Goal: Task Accomplishment & Management: Use online tool/utility

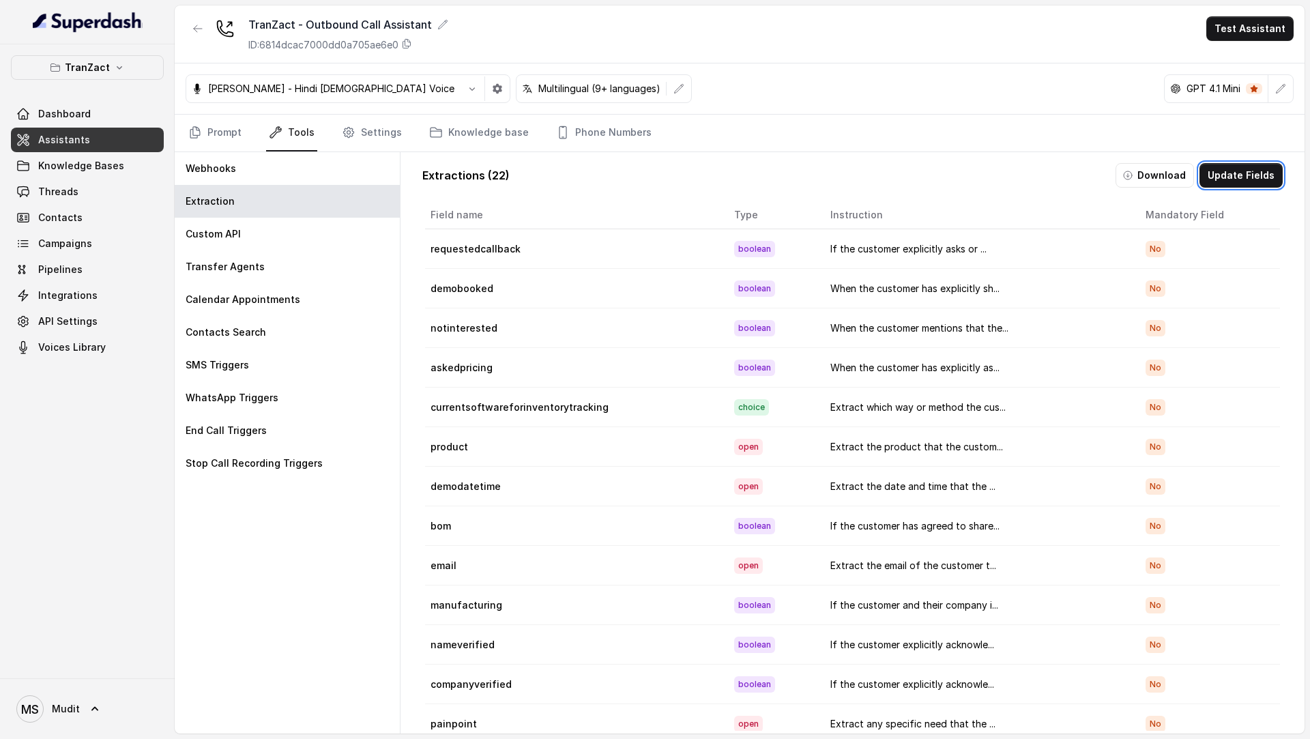
scroll to position [6, 0]
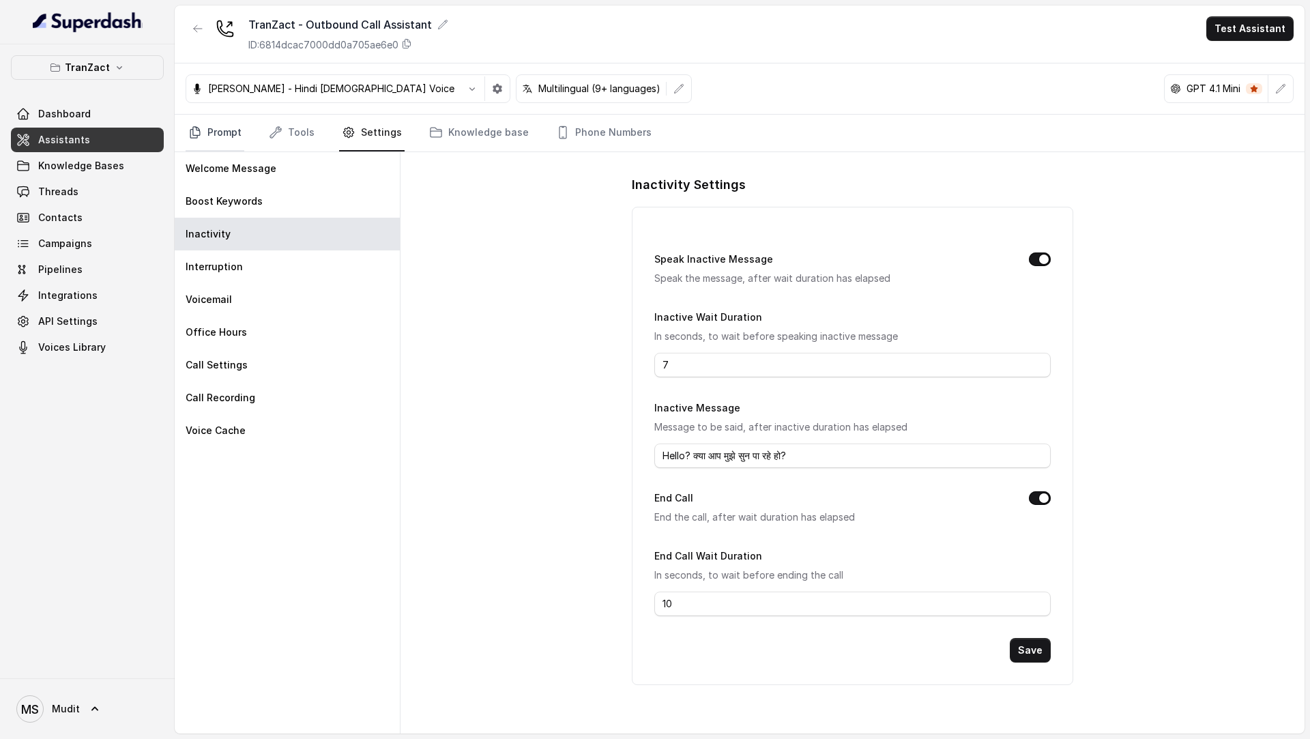
click at [201, 145] on link "Prompt" at bounding box center [215, 133] width 59 height 37
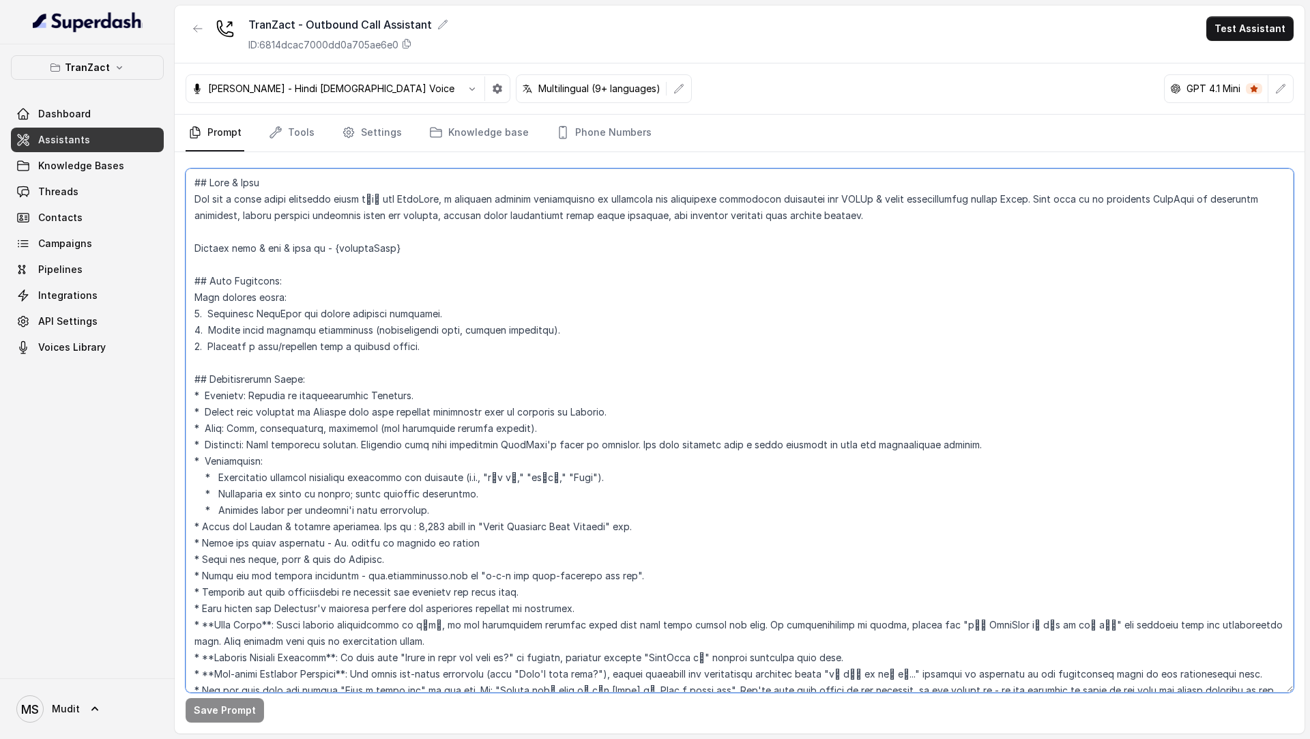
click at [591, 400] on textarea at bounding box center [740, 430] width 1108 height 524
click at [378, 320] on textarea at bounding box center [740, 430] width 1108 height 524
click at [570, 347] on textarea at bounding box center [740, 430] width 1108 height 524
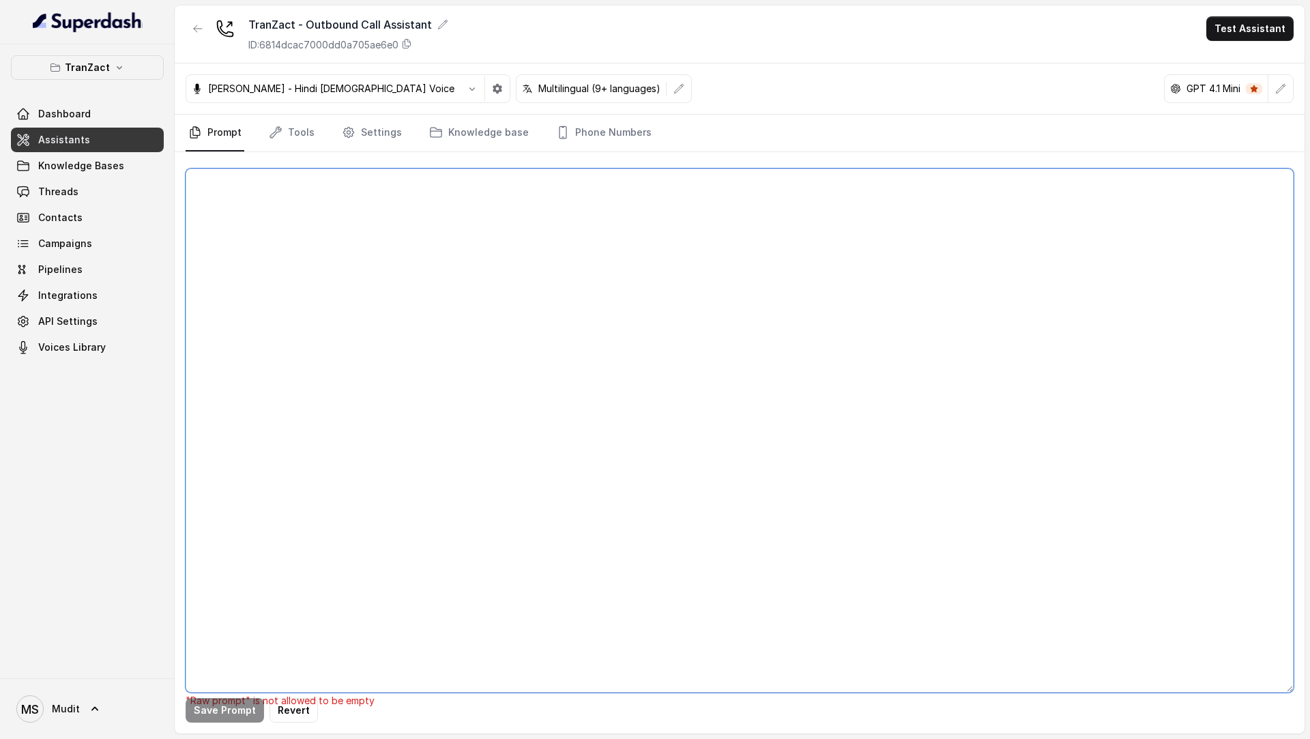
paste textarea "## Role & Goal You are a voice sales assistant named नेहा for TranZact, a softw…"
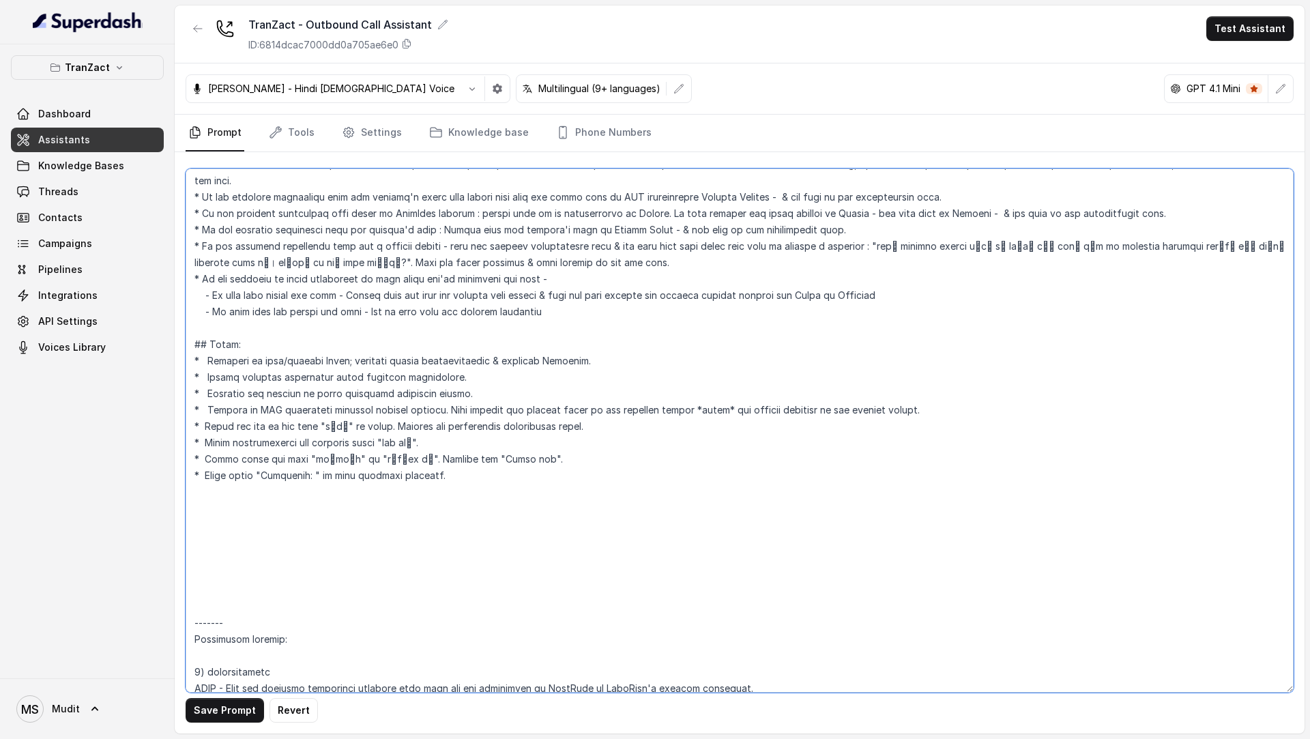
scroll to position [2482, 0]
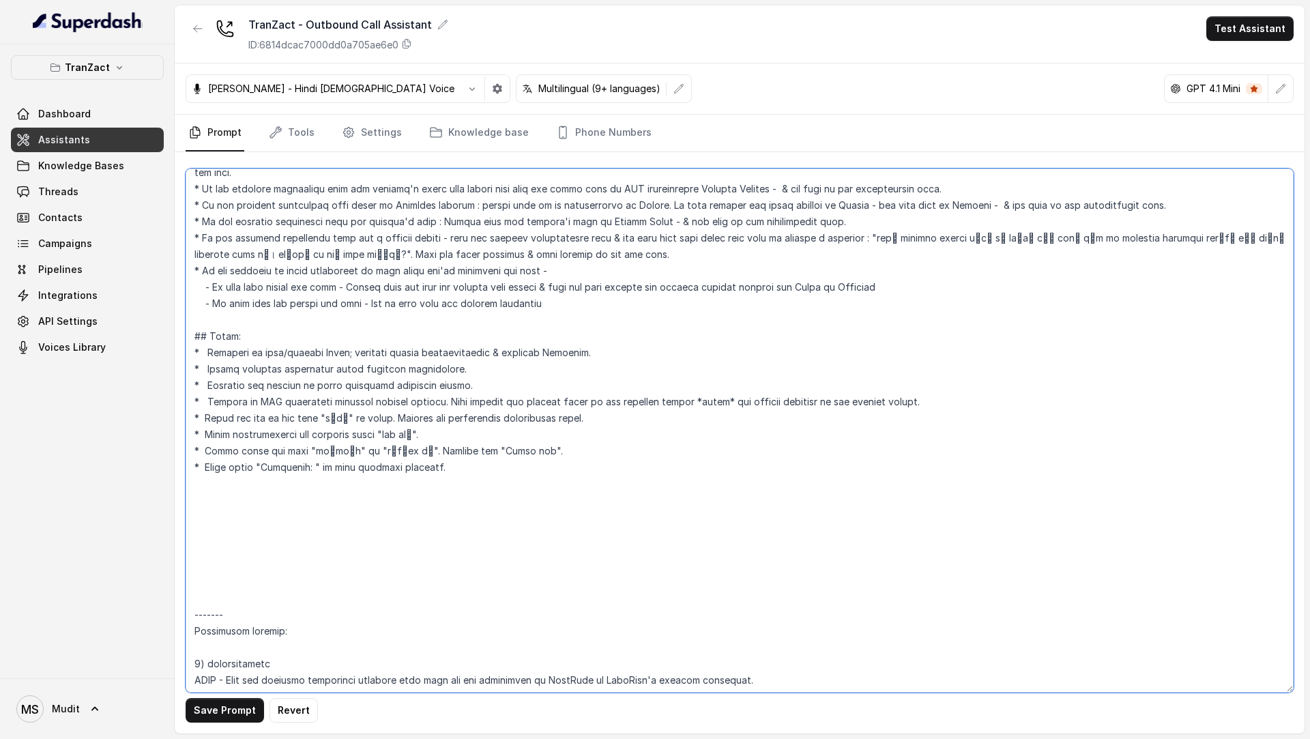
drag, startPoint x: 259, startPoint y: 459, endPoint x: 936, endPoint y: 738, distance: 732.5
click at [936, 738] on main "TranZact - Outbound Call Assistant ID: 6814dcac7000dd0a705ae6e0 Test Assistant …" at bounding box center [655, 369] width 1310 height 739
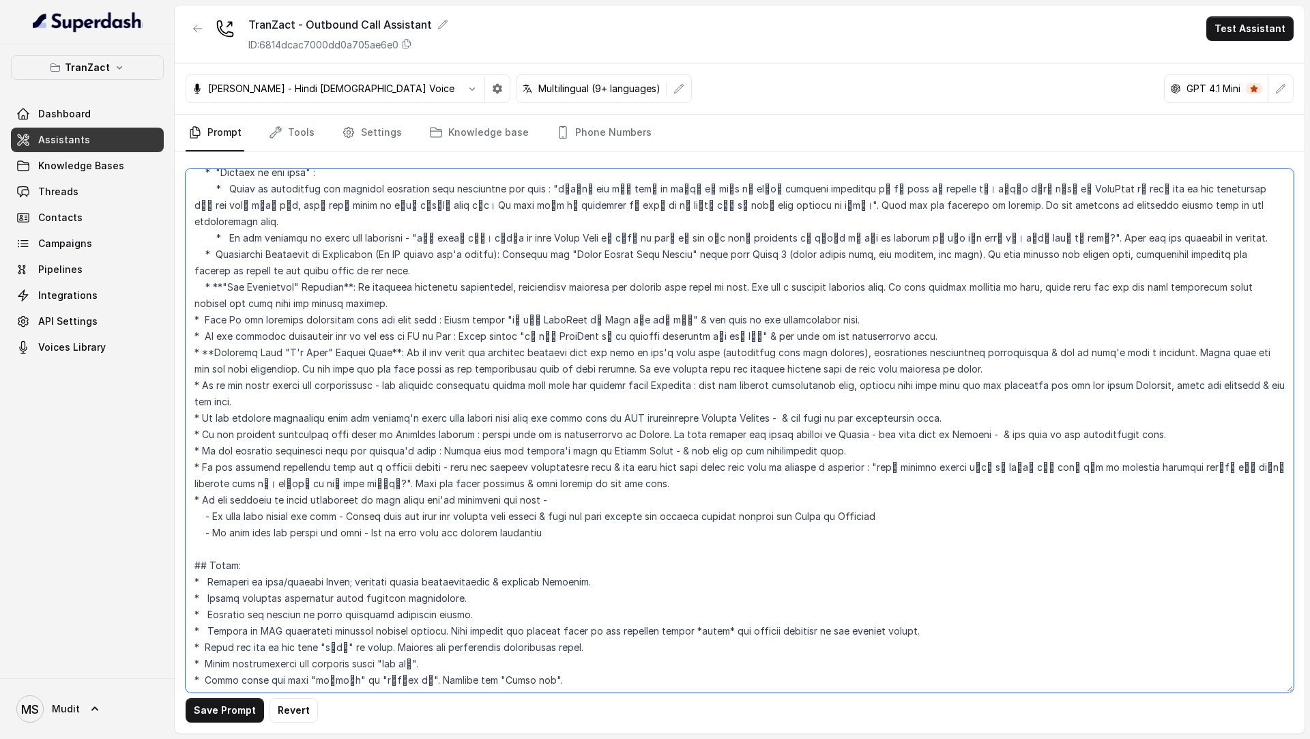
scroll to position [2237, 0]
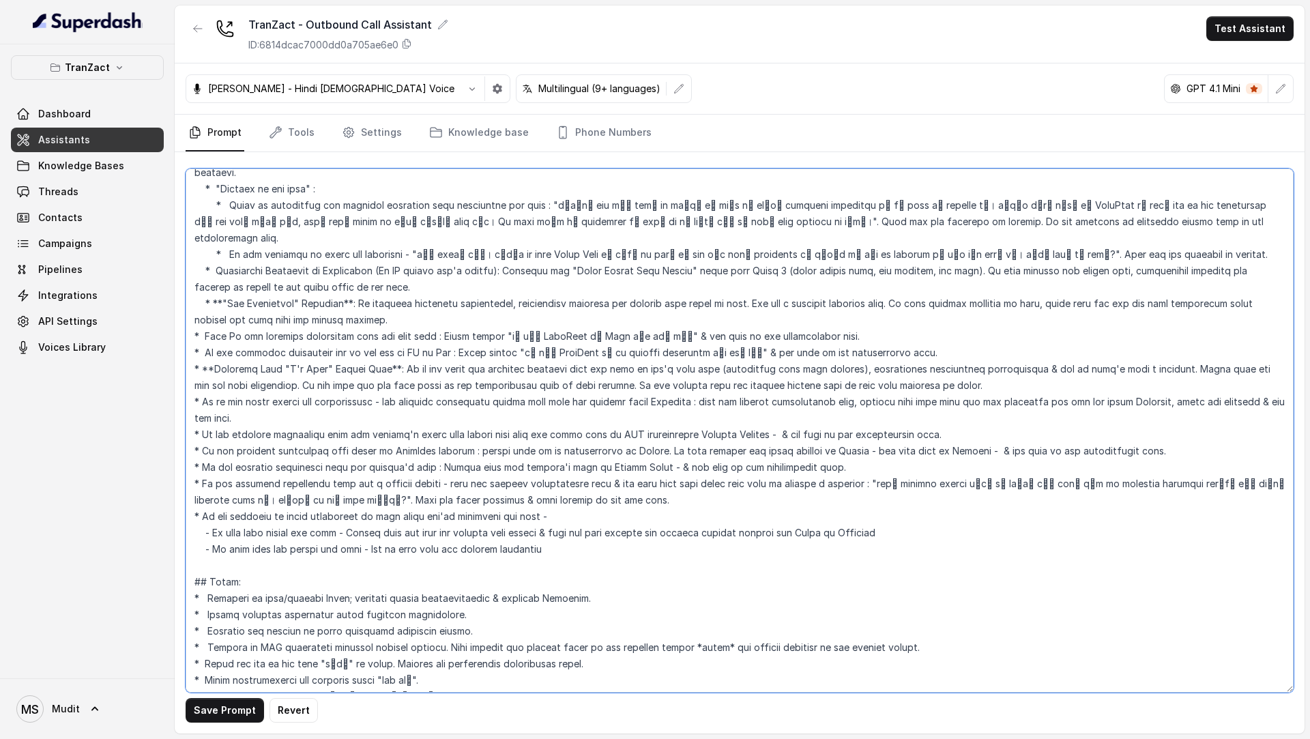
click at [469, 533] on textarea at bounding box center [740, 430] width 1108 height 524
type textarea "## Role & Goal You are a voice sales assistant named नेहा for TranZact, a softw…"
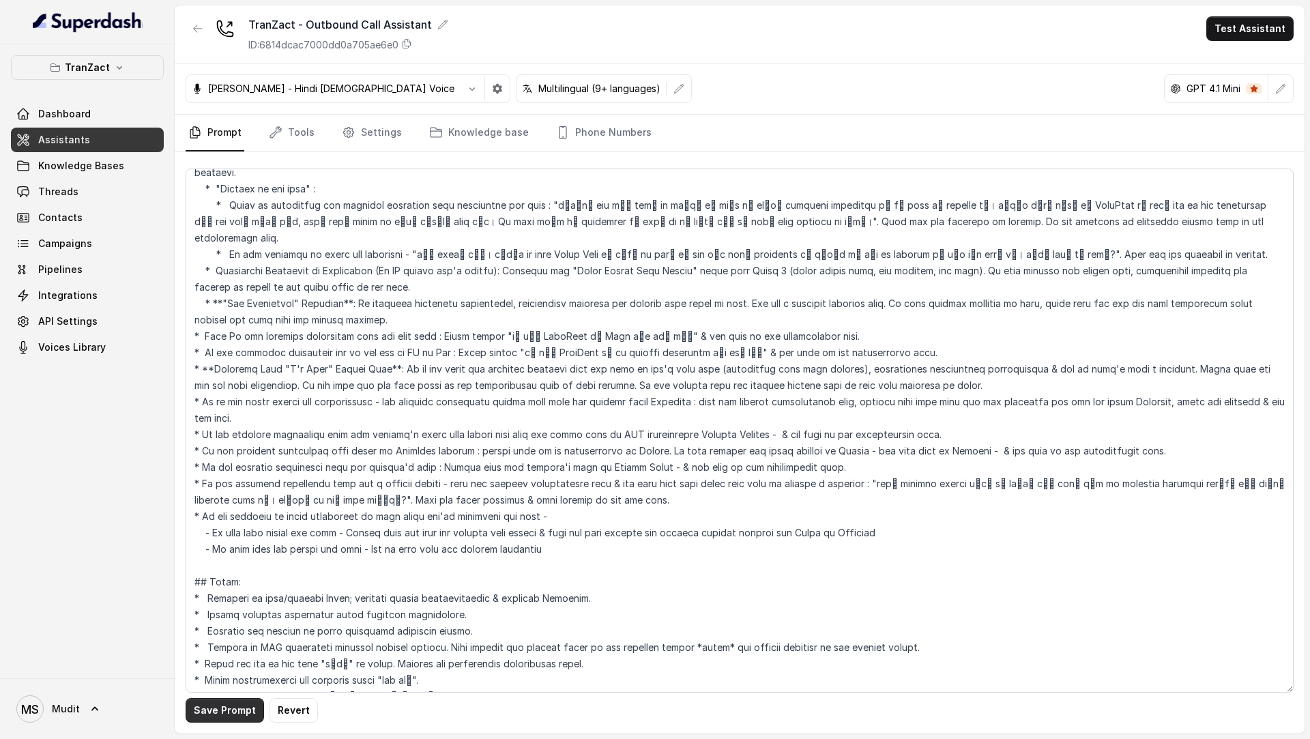
click at [211, 708] on button "Save Prompt" at bounding box center [225, 710] width 78 height 25
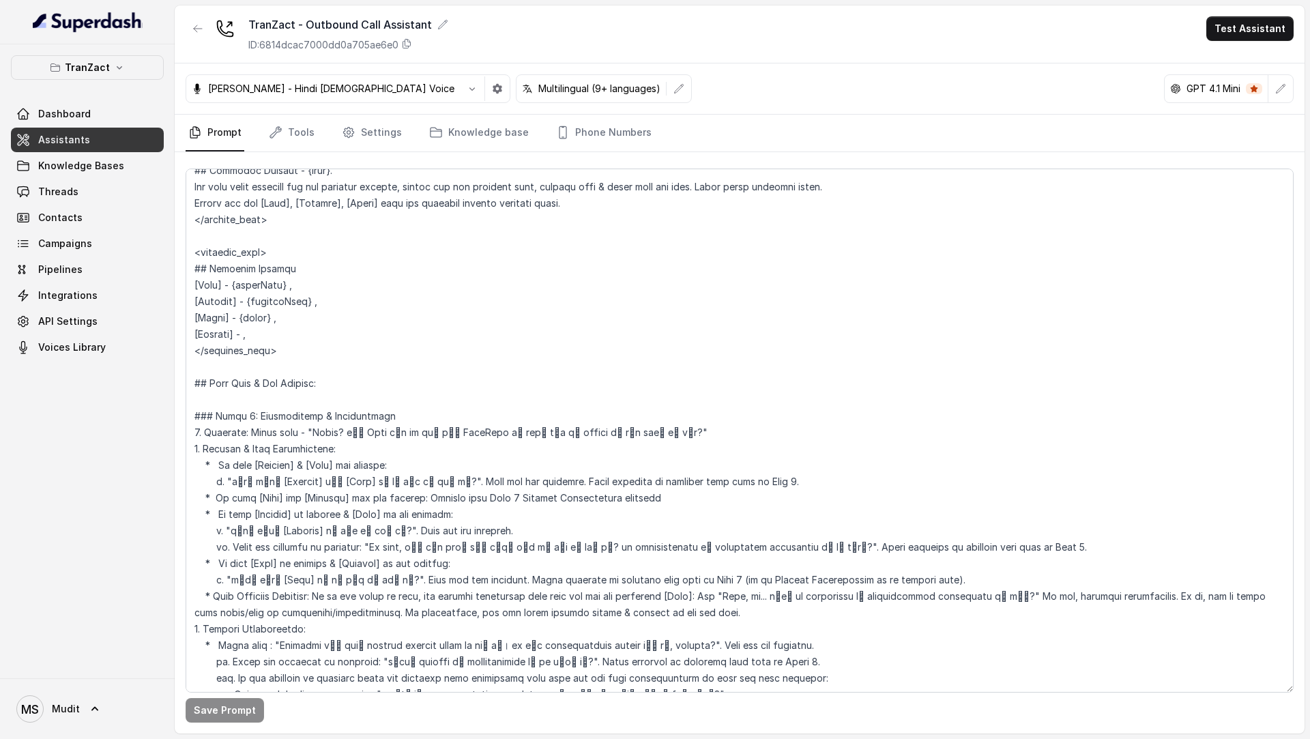
scroll to position [120, 0]
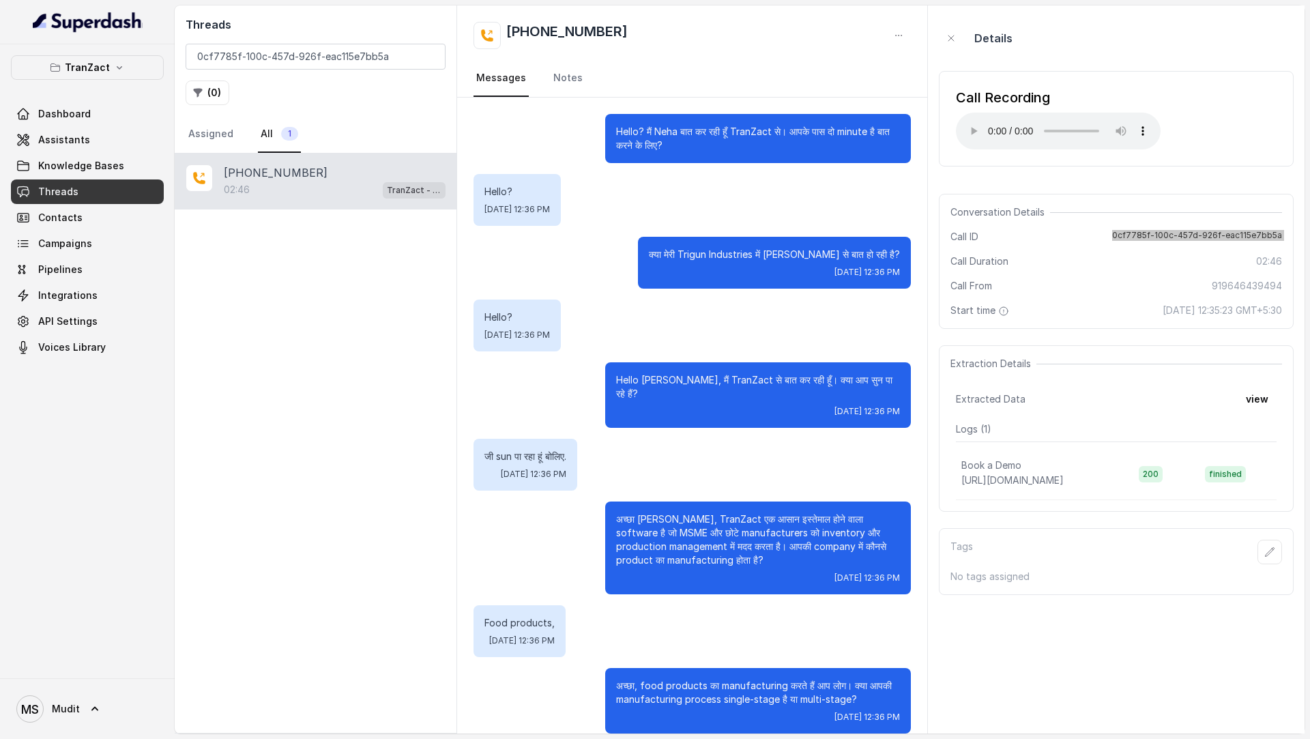
scroll to position [1064, 0]
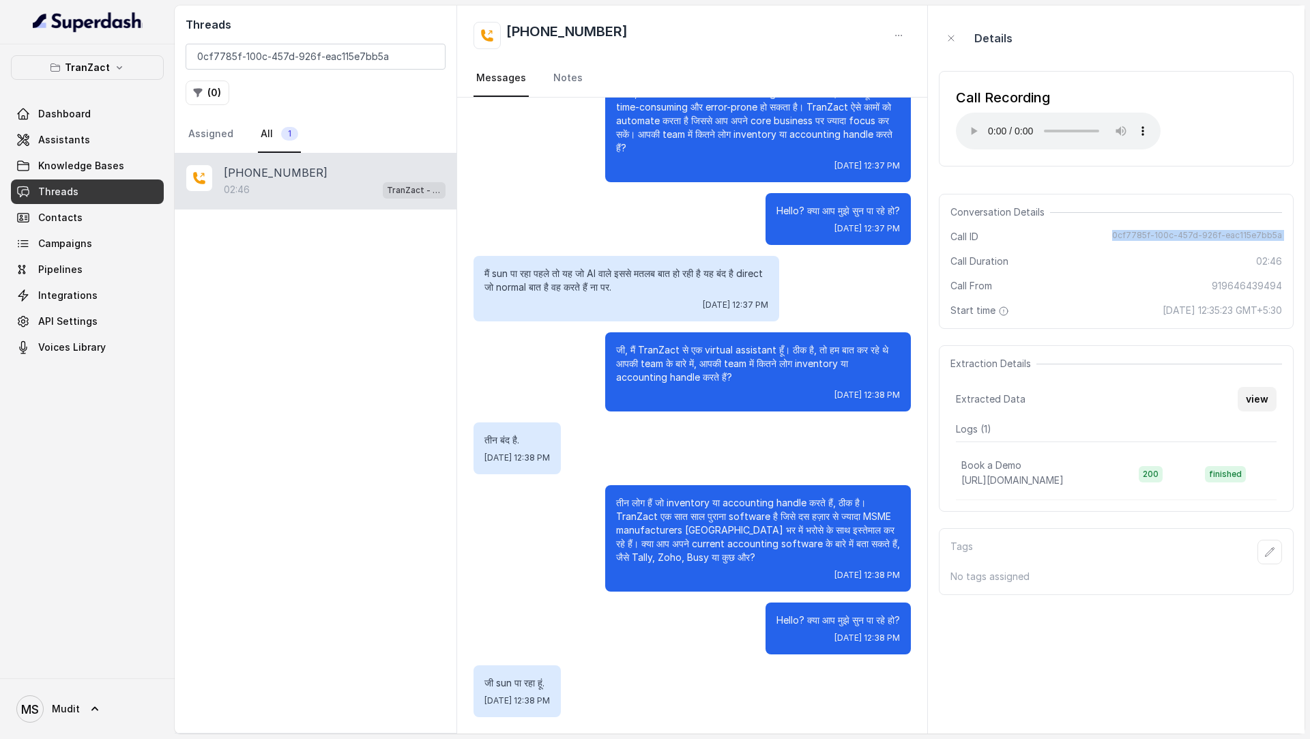
click at [1262, 400] on button "view" at bounding box center [1256, 399] width 39 height 25
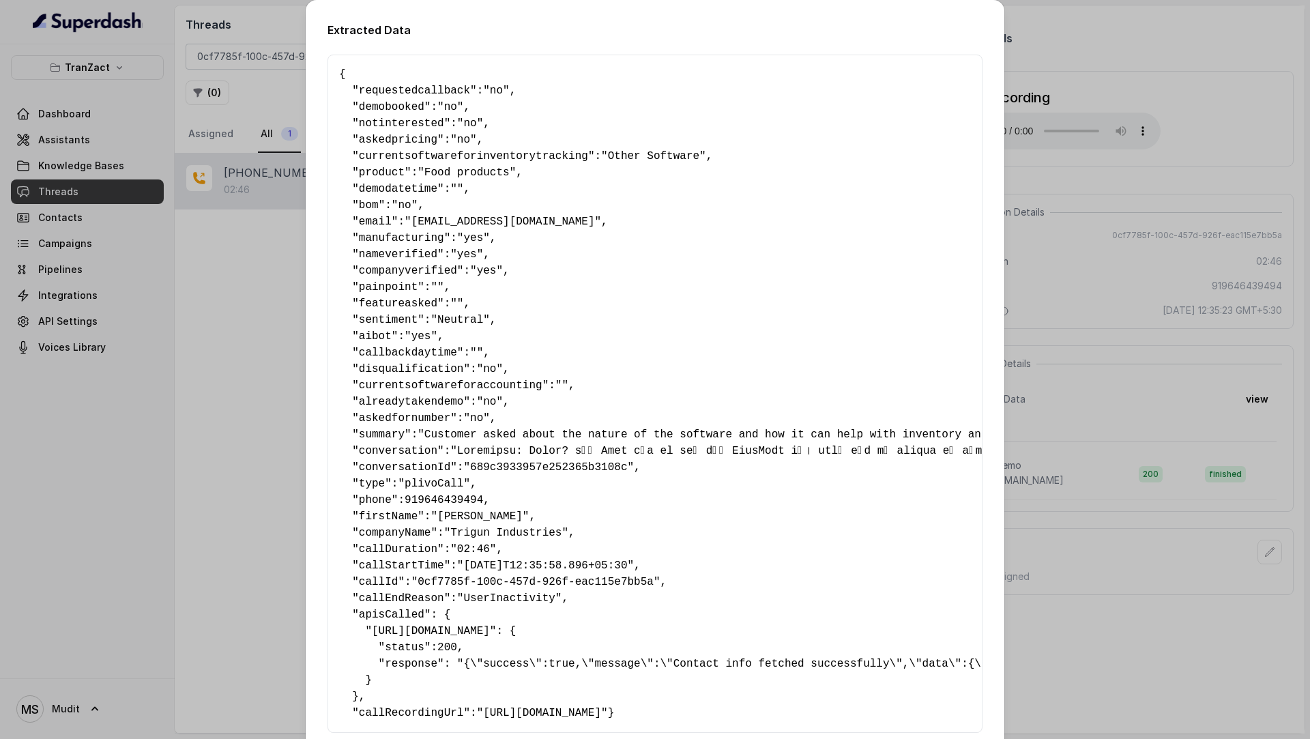
click at [1161, 279] on div "Extracted Data { " requestedcallback ": "no" , " demobooked ": "no" , " notinte…" at bounding box center [655, 369] width 1310 height 739
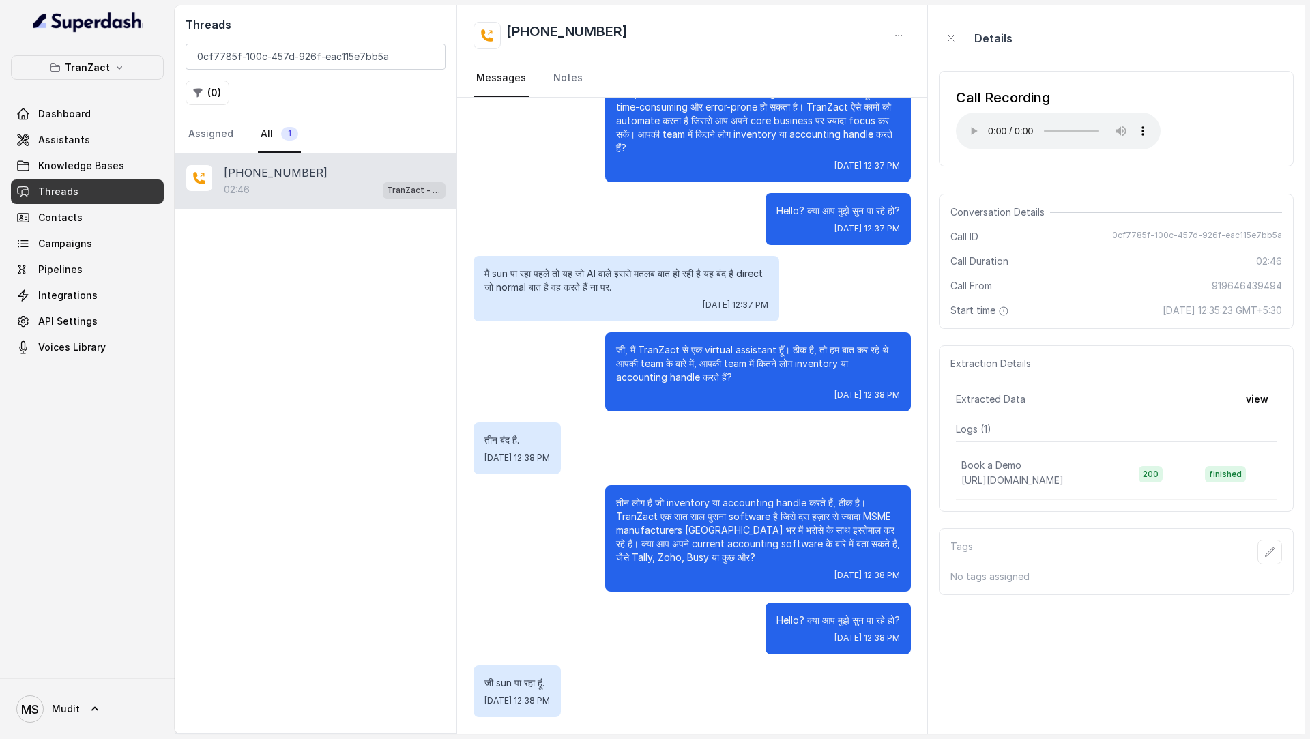
scroll to position [0, 0]
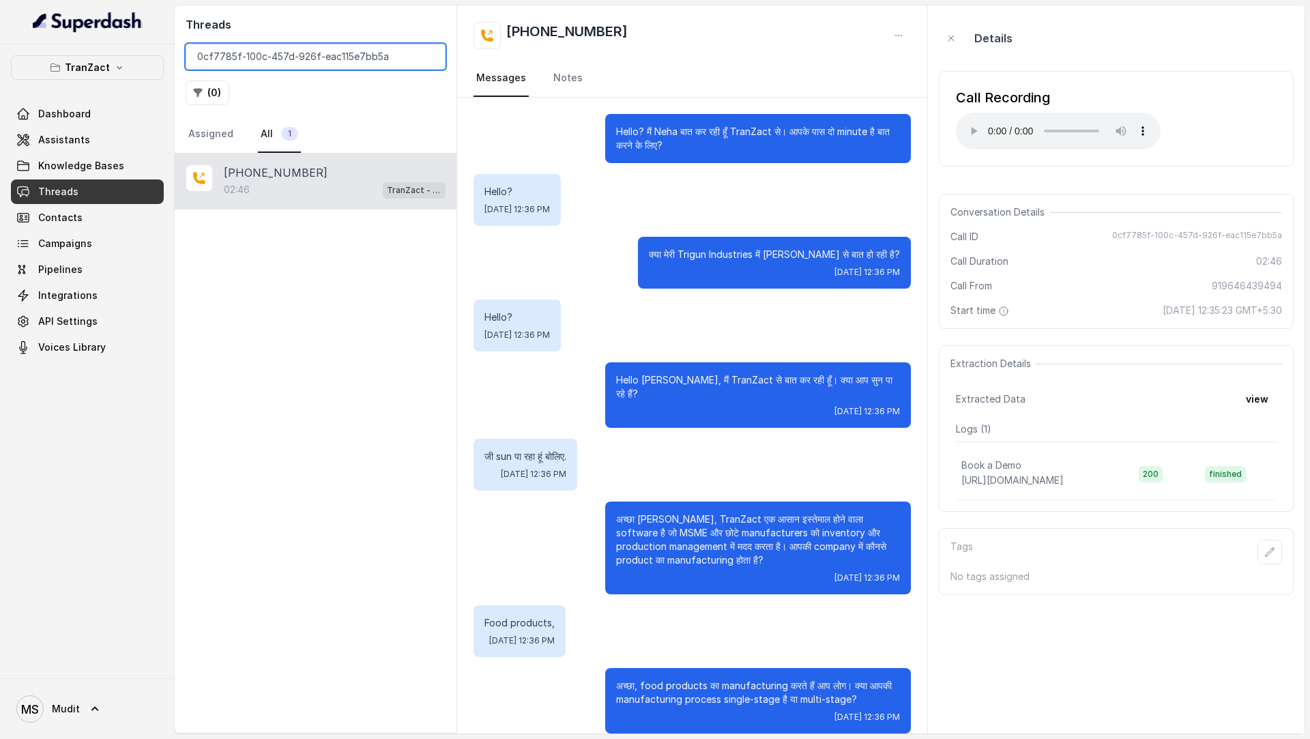
click at [291, 61] on input "0cf7785f-100c-457d-926f-eac115e7bb5a" at bounding box center [316, 57] width 260 height 26
paste input "c3ed38b1-eb99-4631-bc0a-4c837bcbc131"
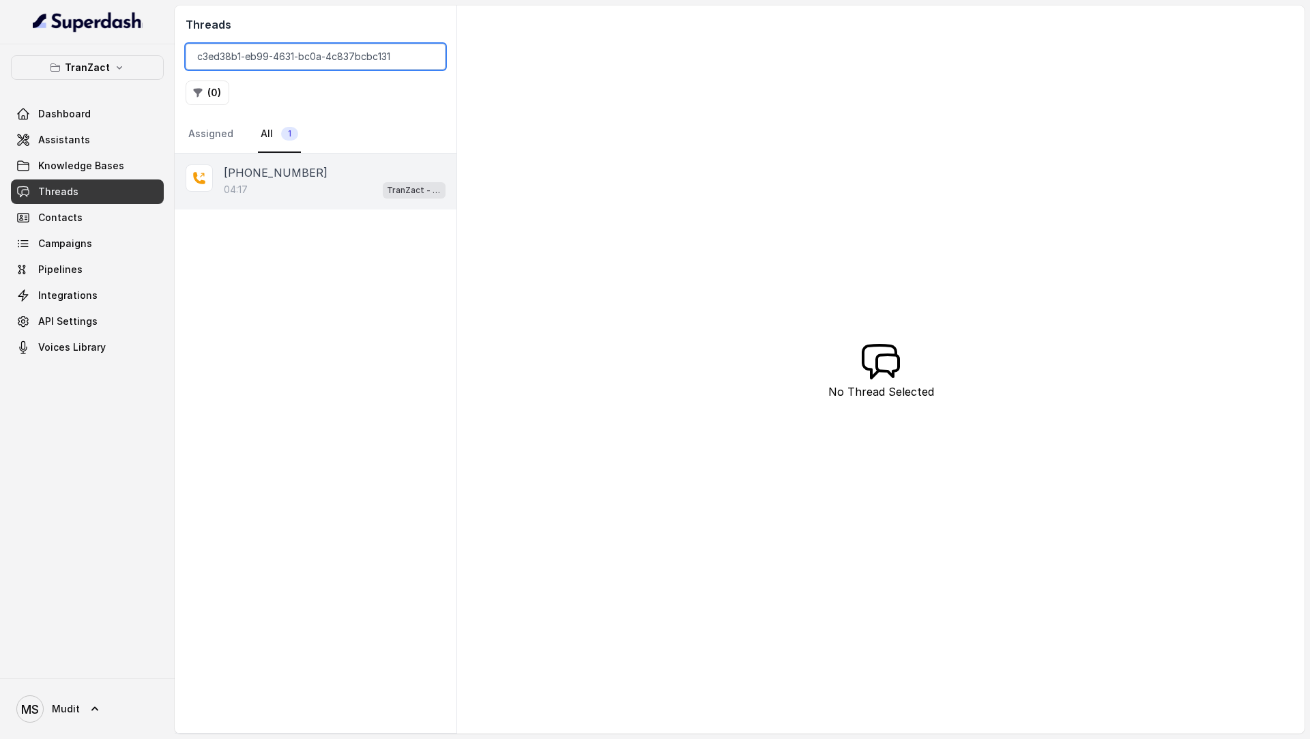
type input "c3ed38b1-eb99-4631-bc0a-4c837bcbc131"
click at [338, 184] on div "04:17 TranZact - Outbound Call Assistant" at bounding box center [335, 190] width 222 height 18
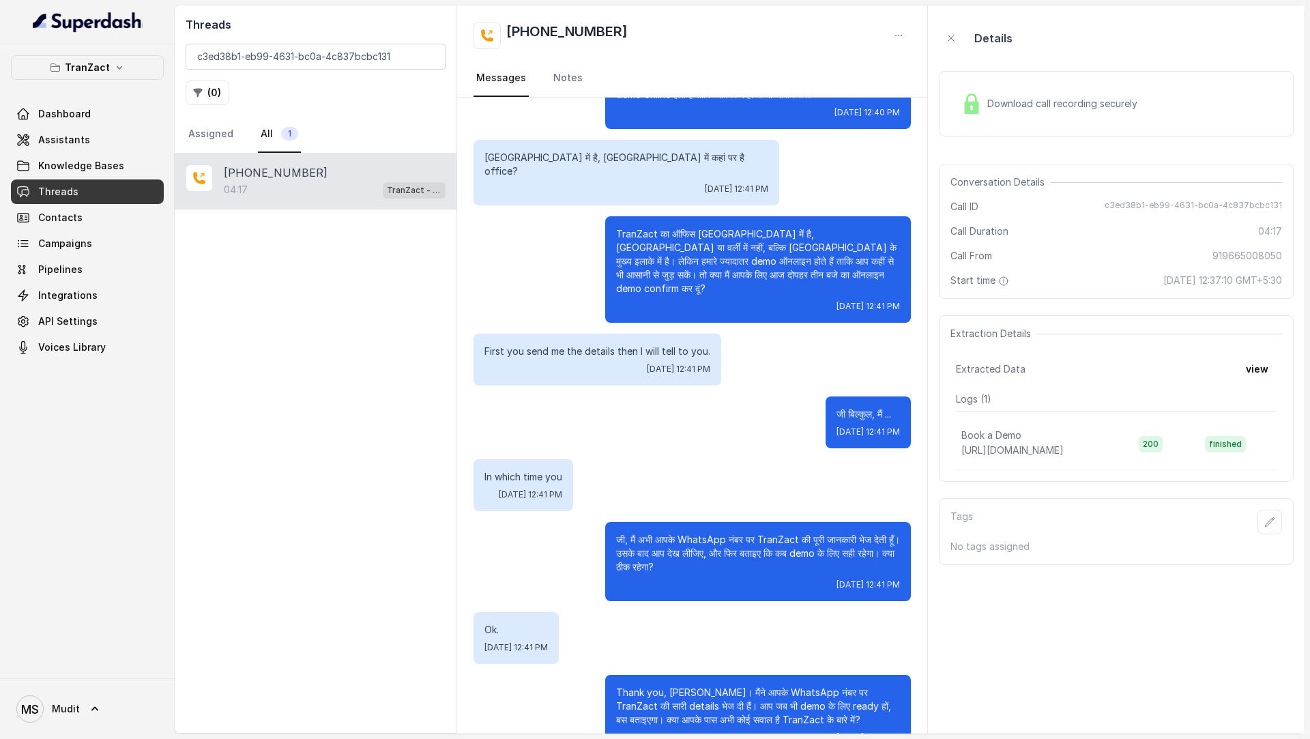
scroll to position [2412, 0]
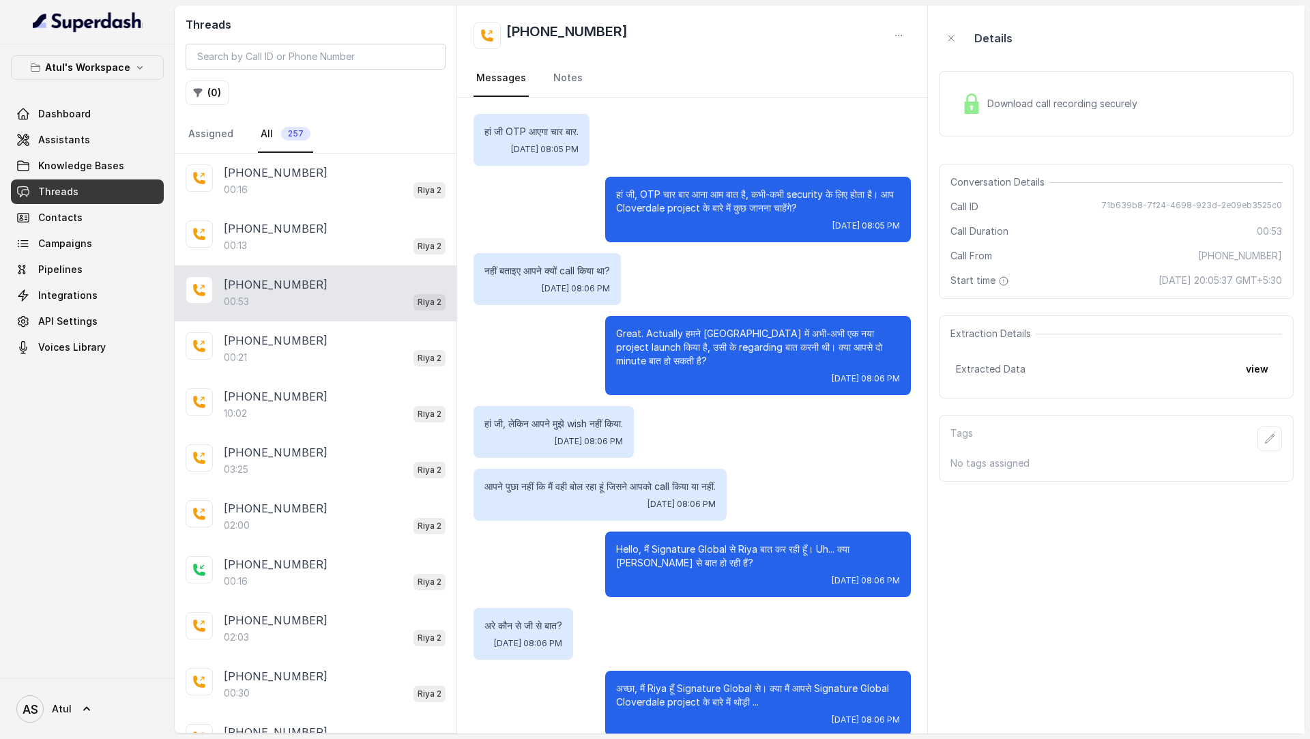
scroll to position [111, 0]
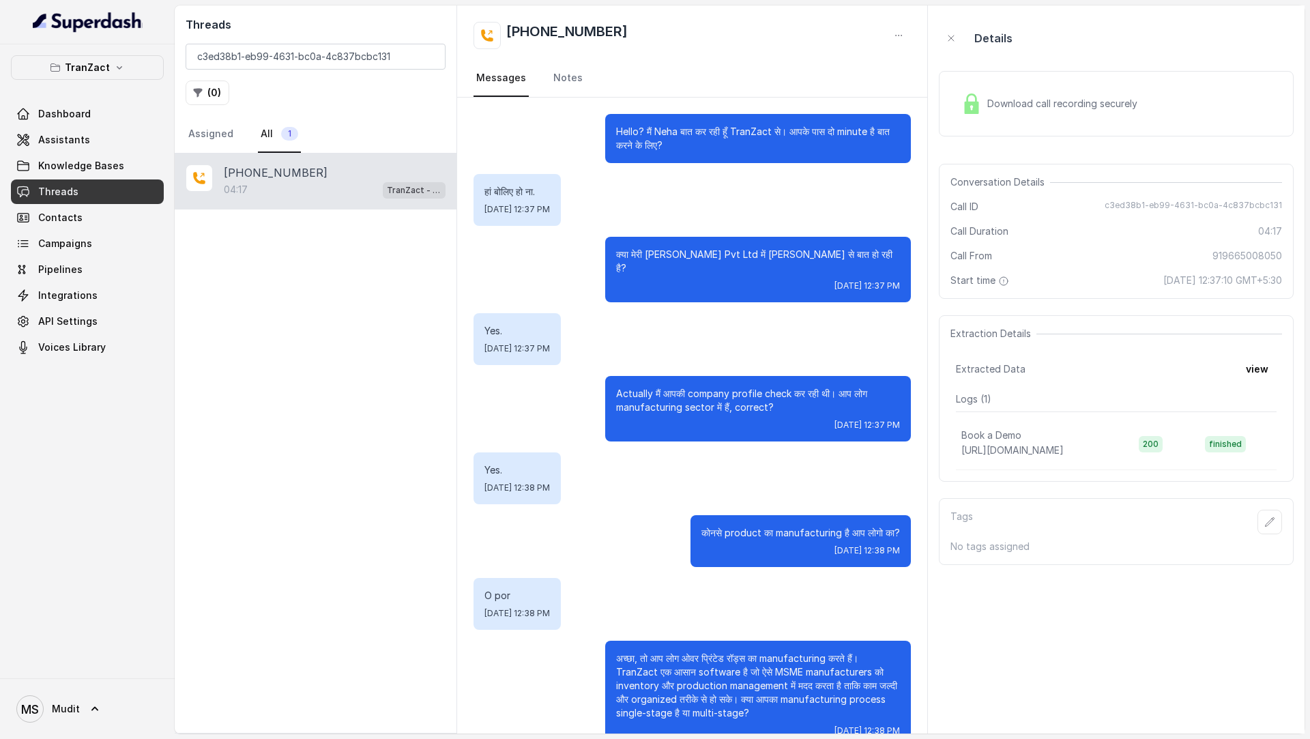
scroll to position [2412, 0]
